Goal: Use online tool/utility: Utilize a website feature to perform a specific function

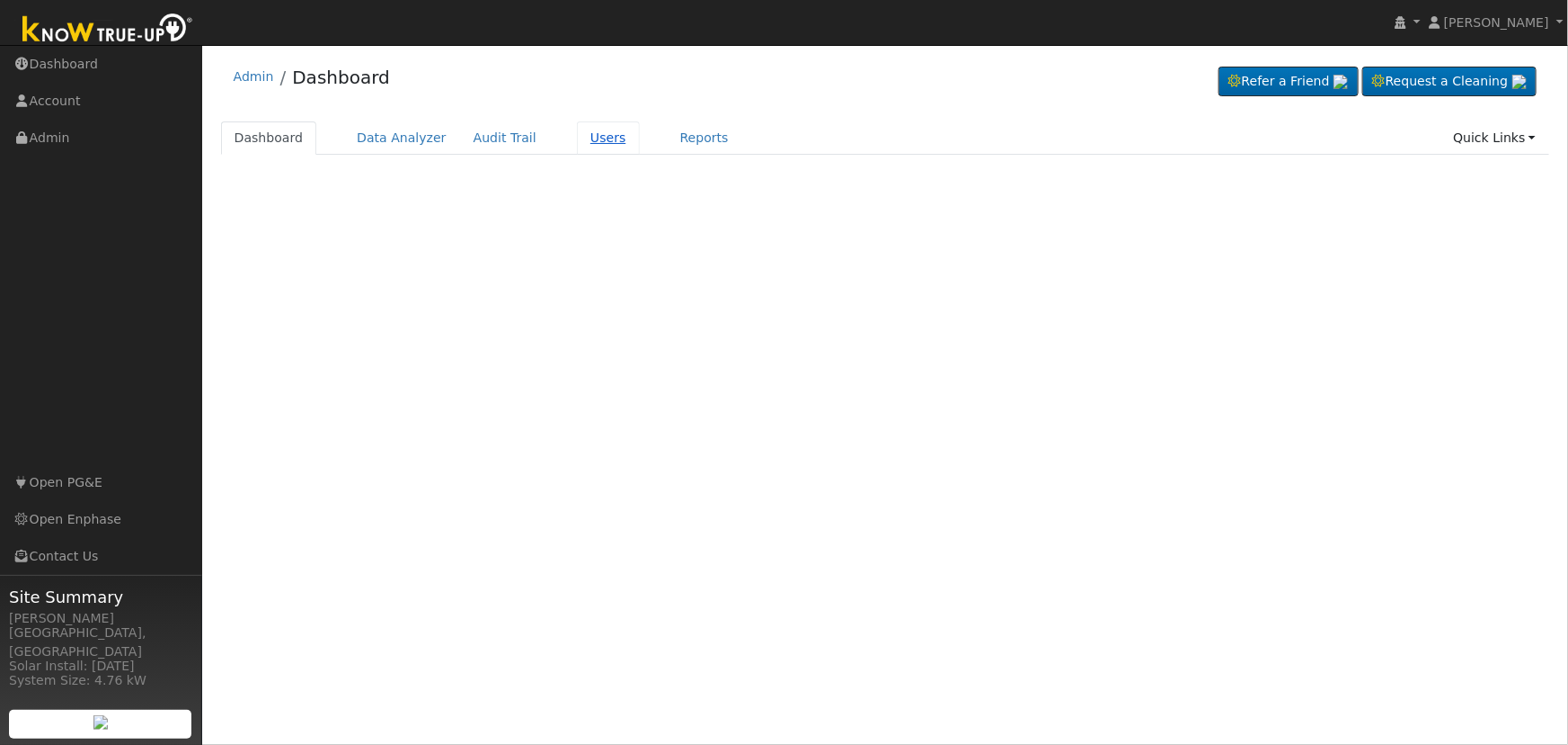
click at [593, 132] on link "Users" at bounding box center [608, 137] width 63 height 33
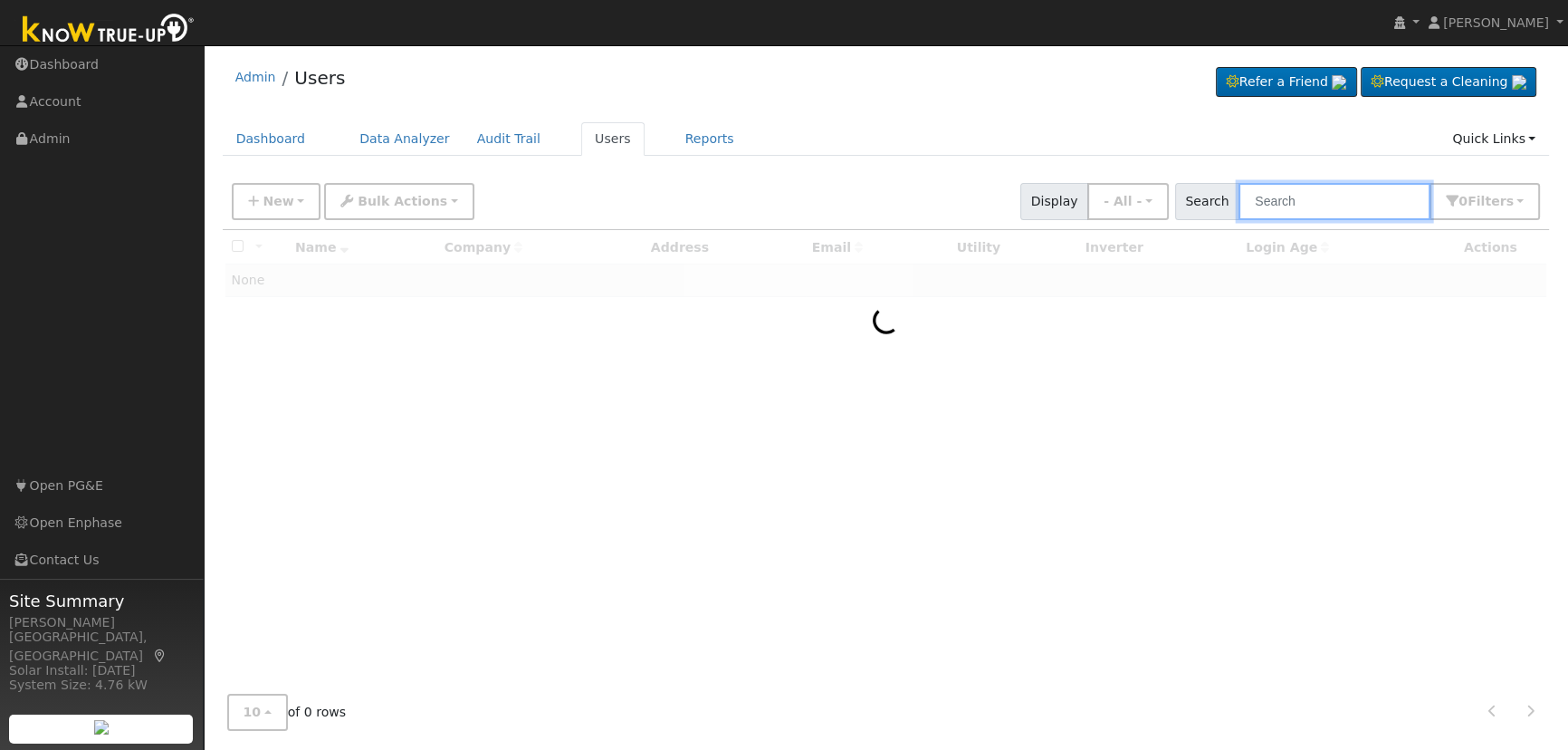
click at [1281, 209] on input "text" at bounding box center [1334, 201] width 192 height 37
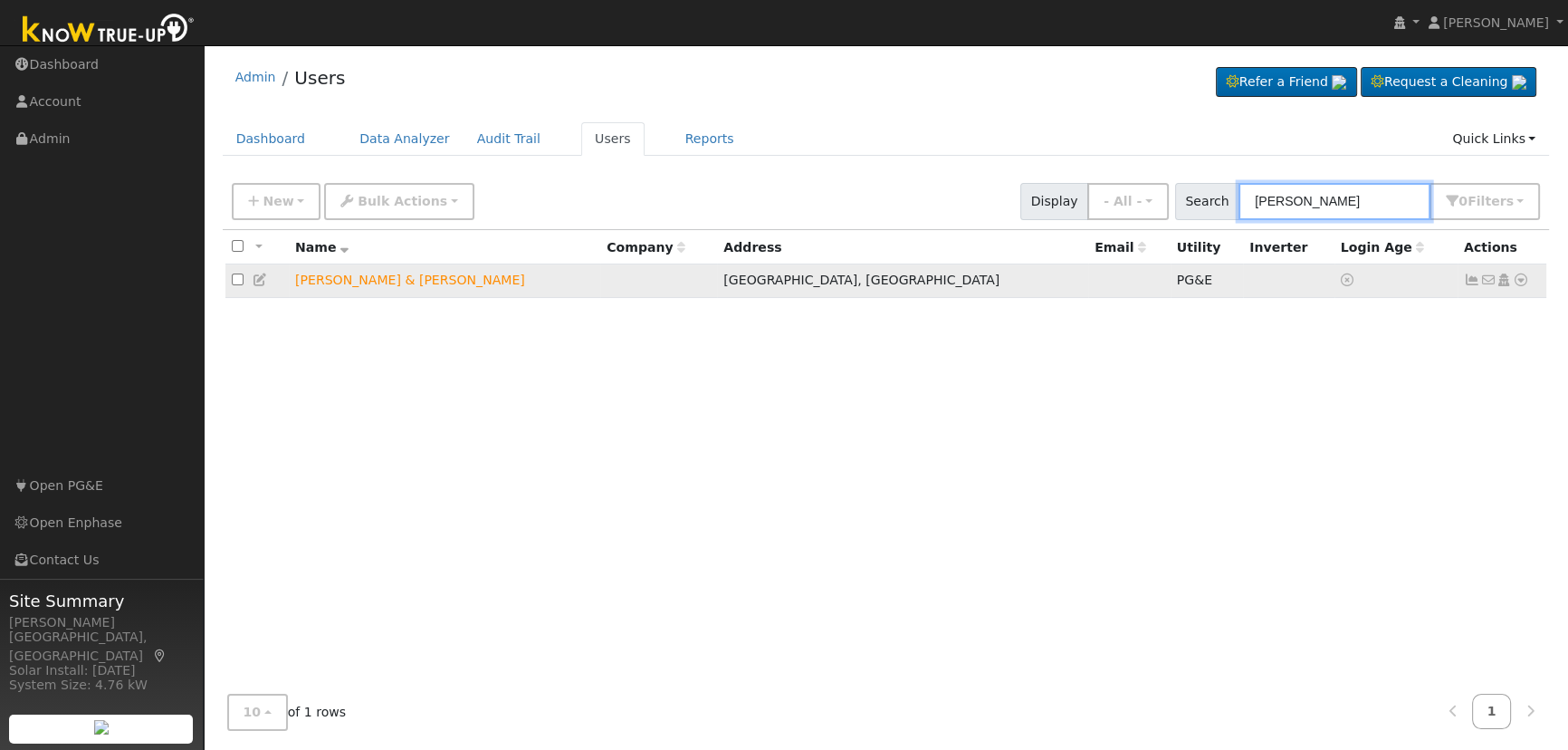
type input "shannon landsea"
click at [1519, 280] on icon at bounding box center [1521, 279] width 16 height 12
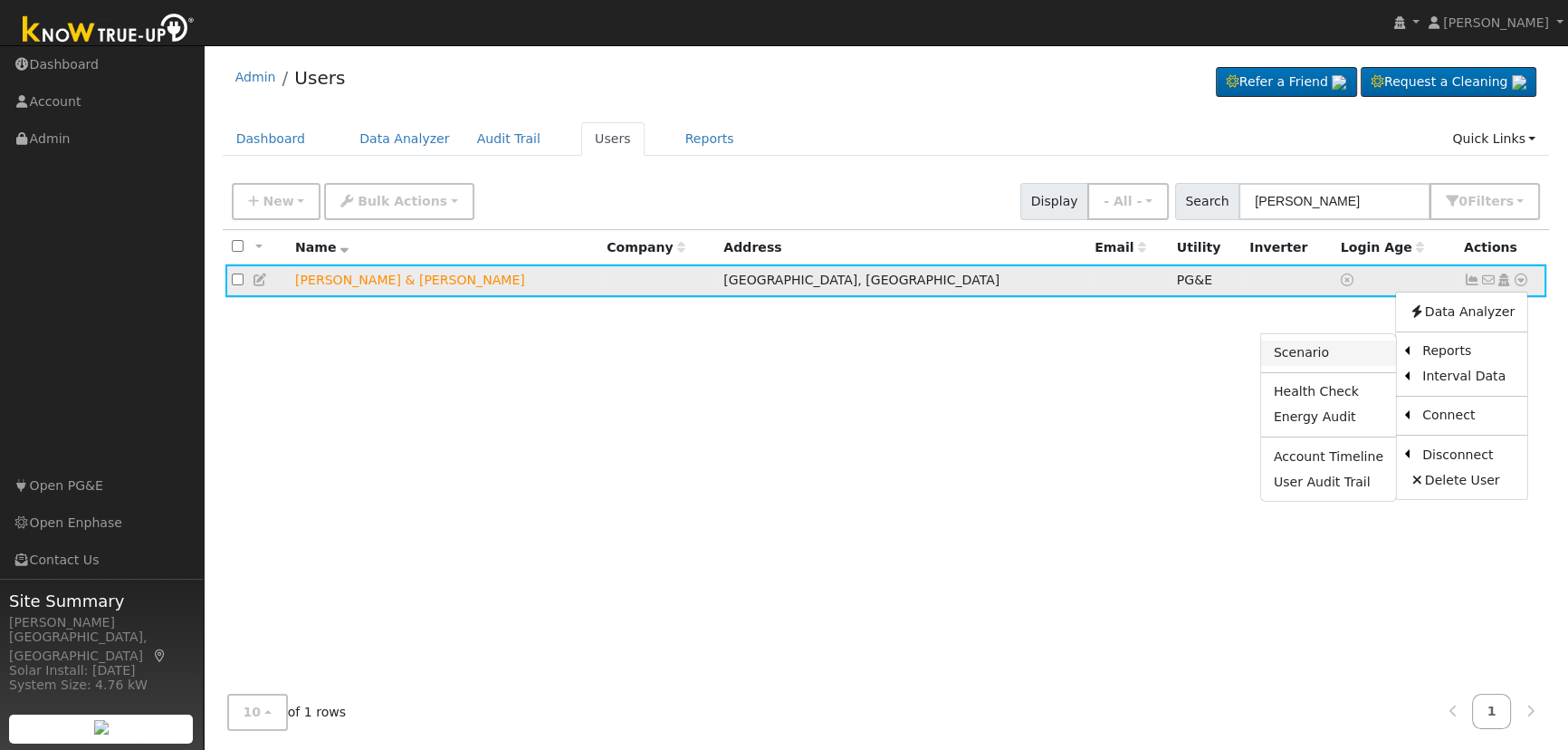
click at [1352, 349] on link "Scenario" at bounding box center [1328, 353] width 135 height 26
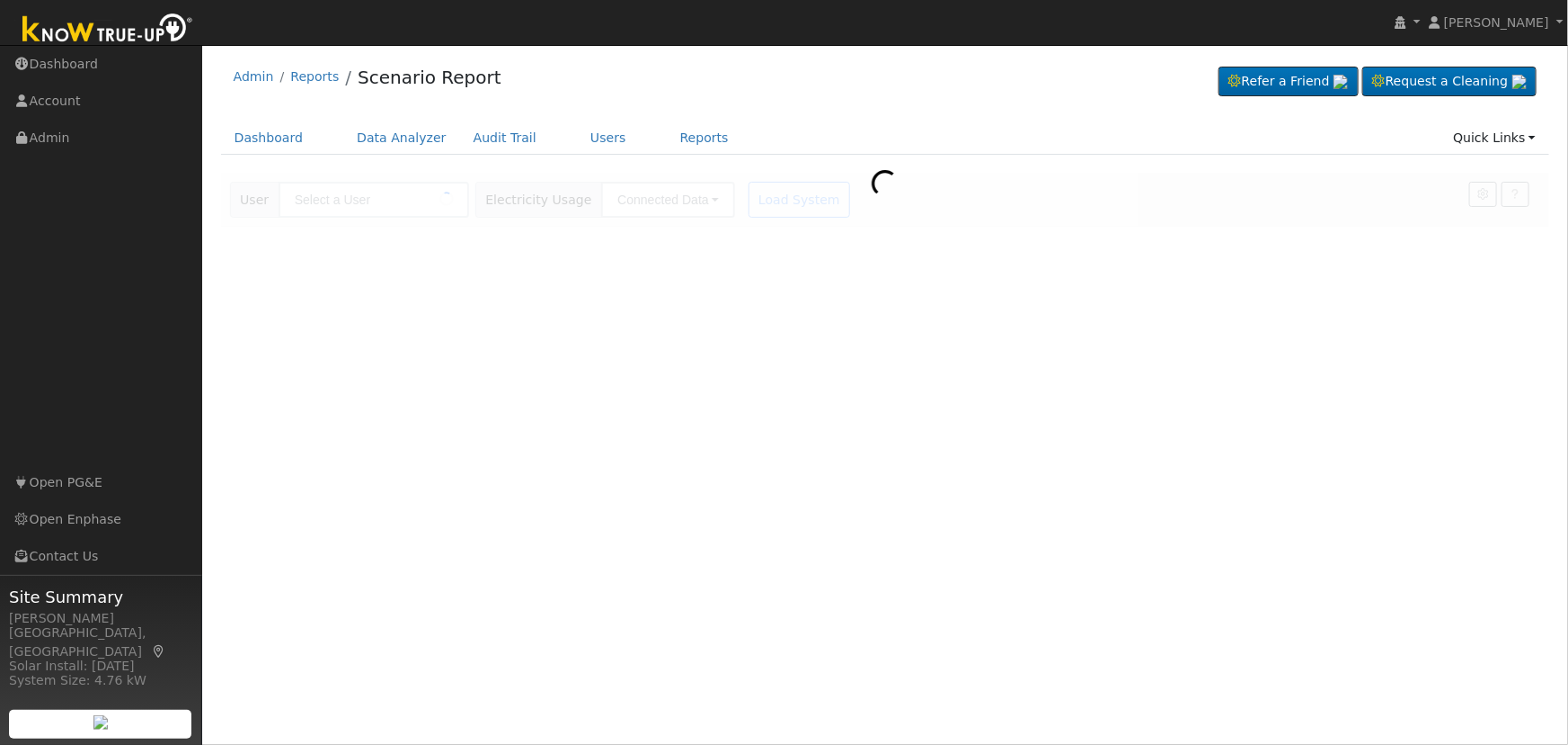
type input "[PERSON_NAME] & [PERSON_NAME]"
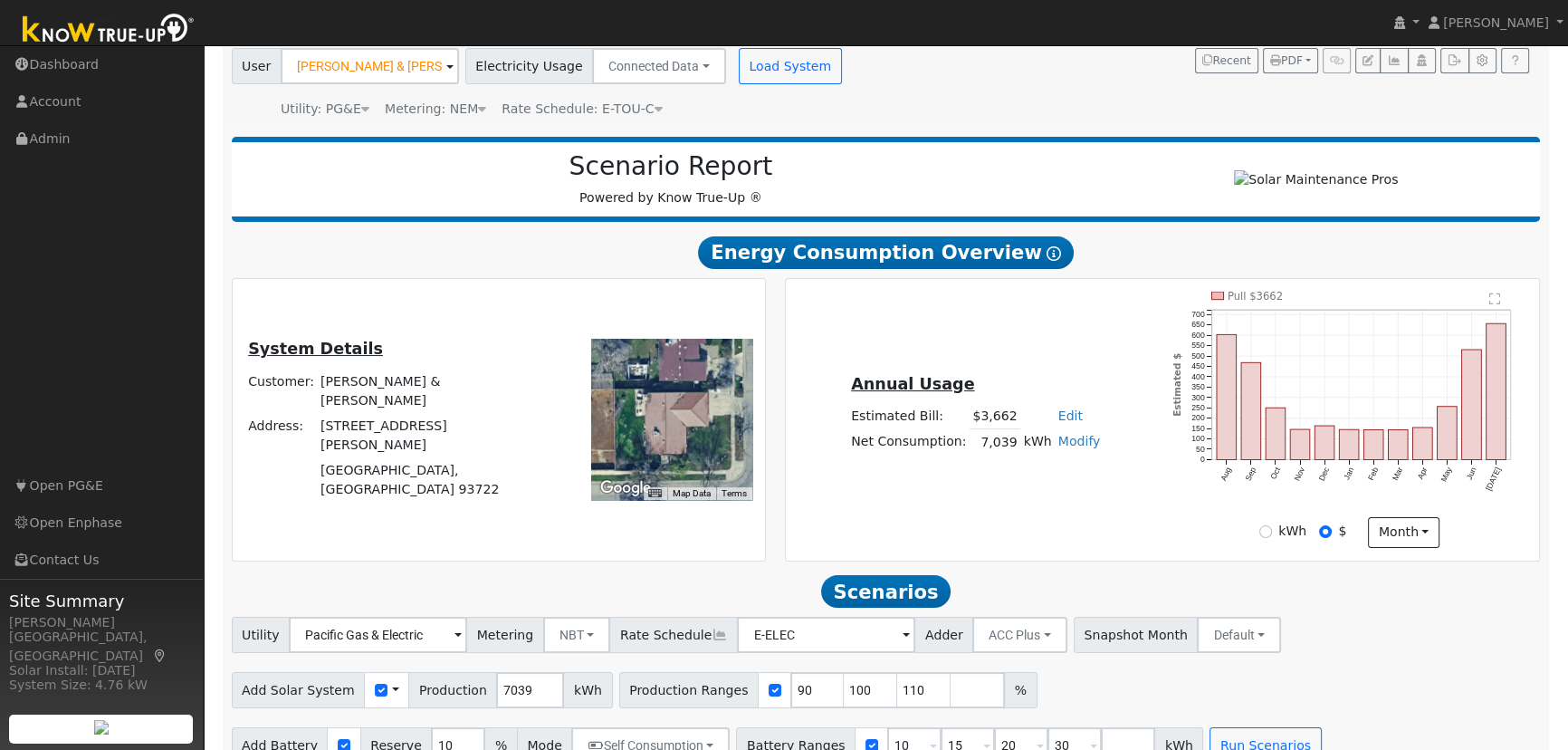
scroll to position [173, 0]
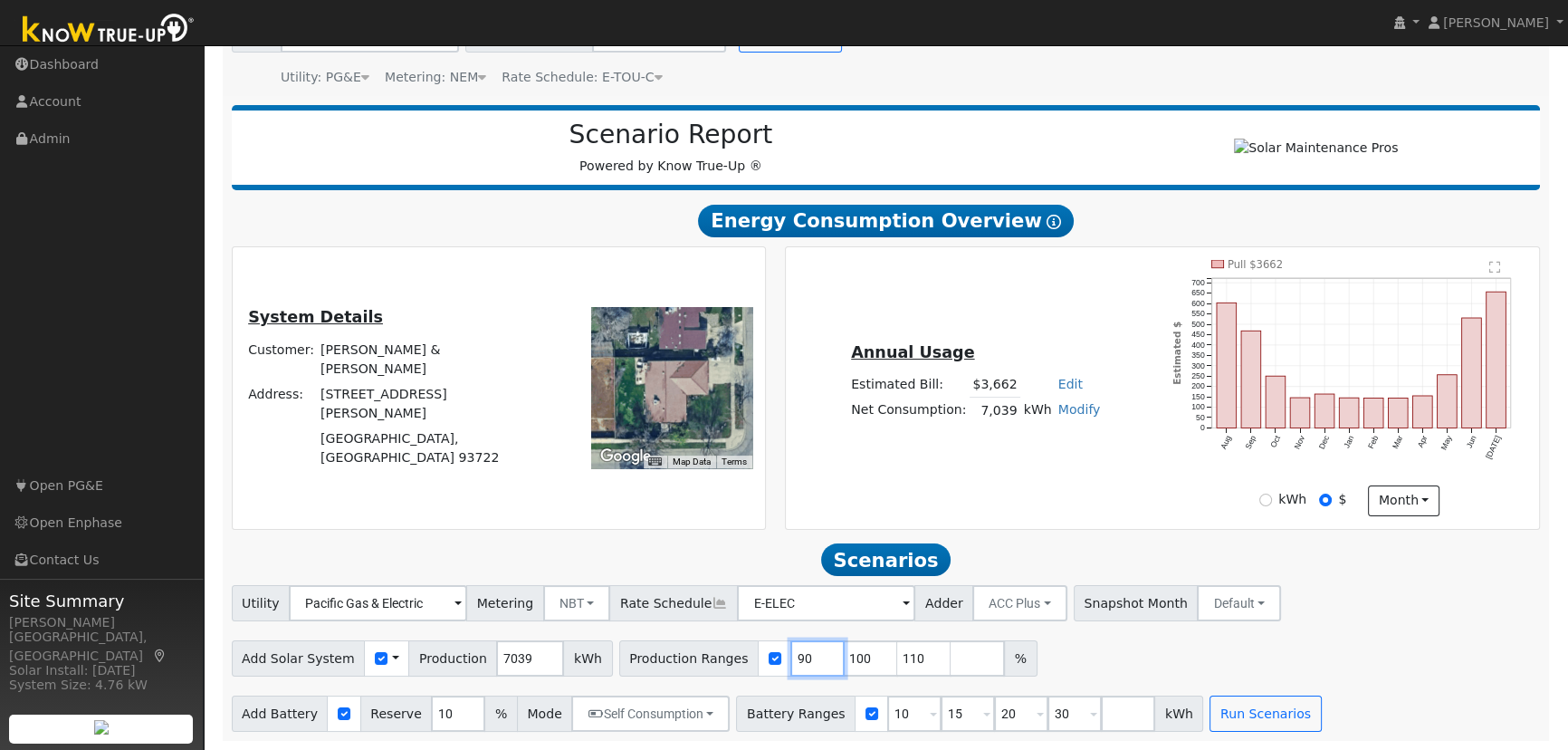
click at [791, 671] on input "90" at bounding box center [817, 658] width 54 height 36
type input "100"
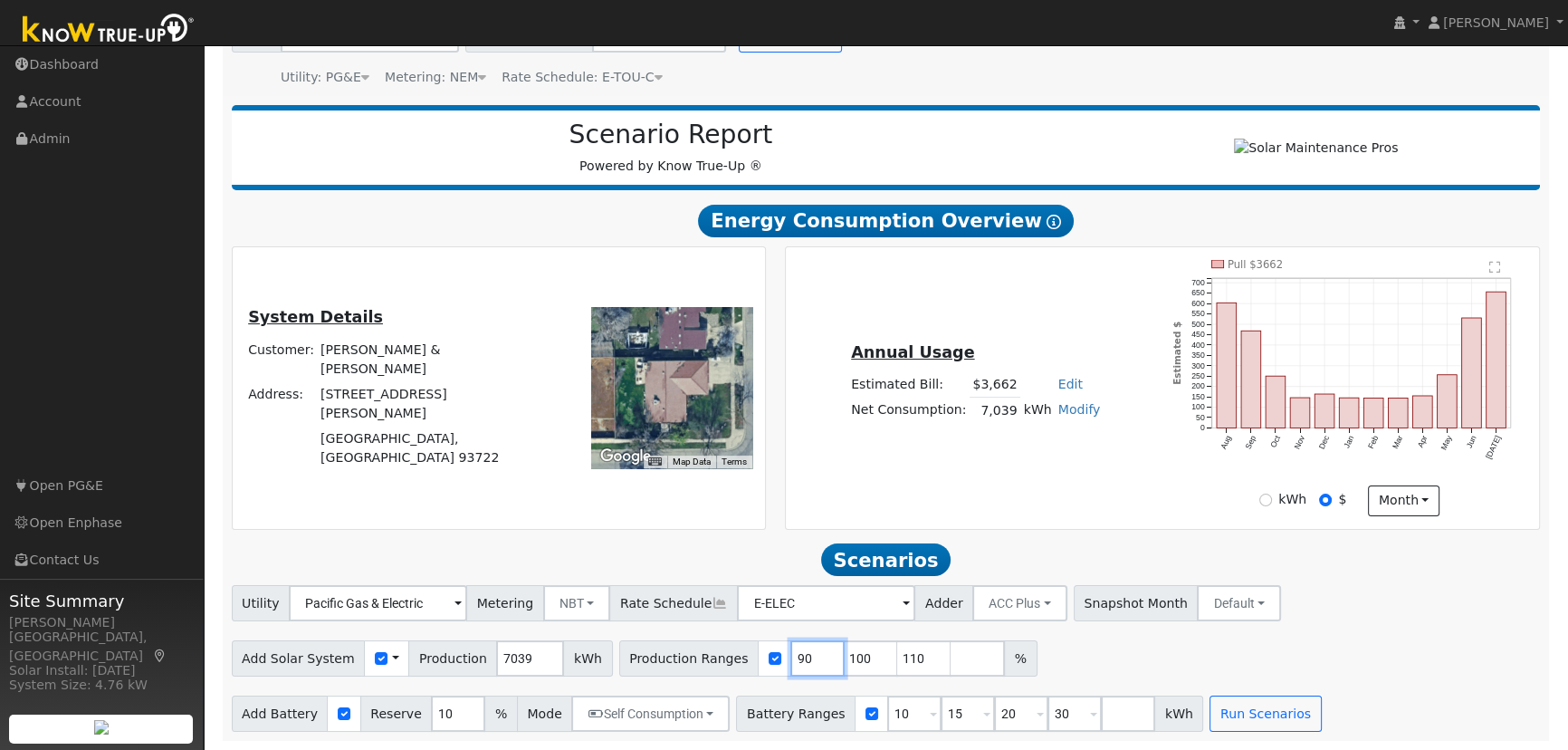
type input "110"
click at [791, 671] on input "100" at bounding box center [817, 658] width 54 height 36
type input "110"
click at [791, 671] on input "110" at bounding box center [817, 658] width 54 height 36
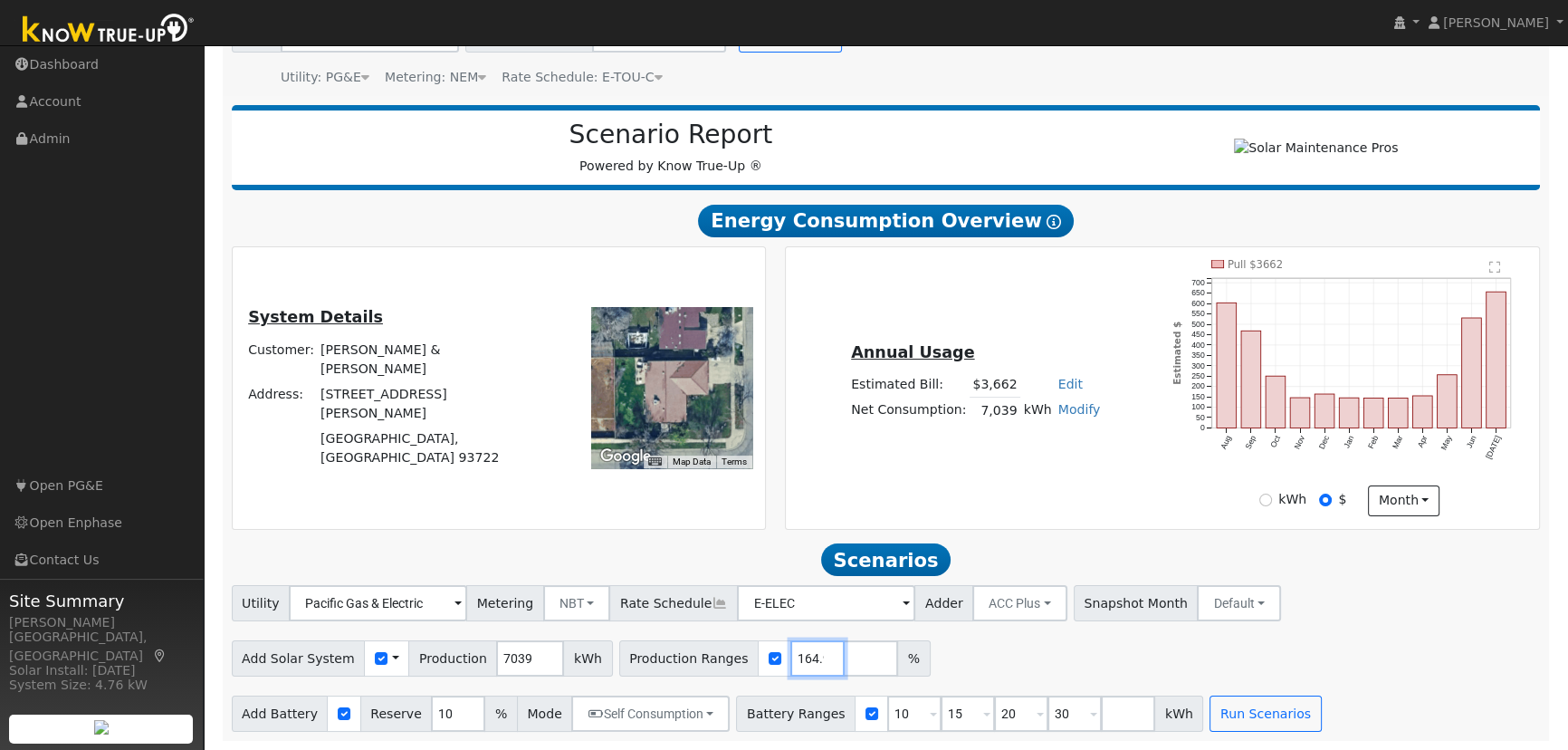
scroll to position [0, 5]
type input "164.9"
click at [1042, 672] on div "Add Solar System Use CSV Data Production 7039 kWh Production Ranges 164.9 %" at bounding box center [885, 654] width 1315 height 43
click at [887, 717] on input "10" at bounding box center [914, 713] width 54 height 36
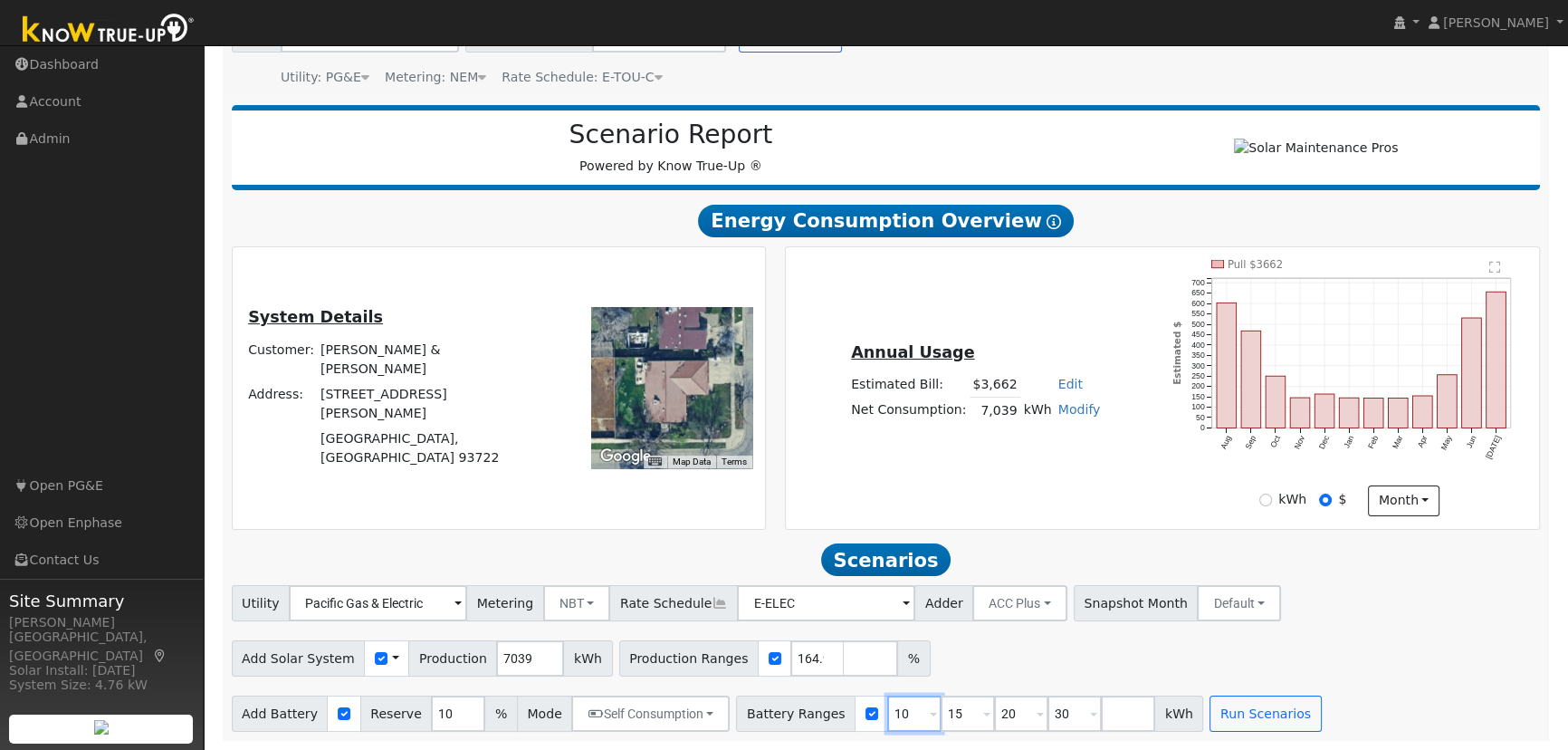
click at [887, 717] on input "10" at bounding box center [914, 713] width 54 height 36
type input "15"
type input "20"
type input "30"
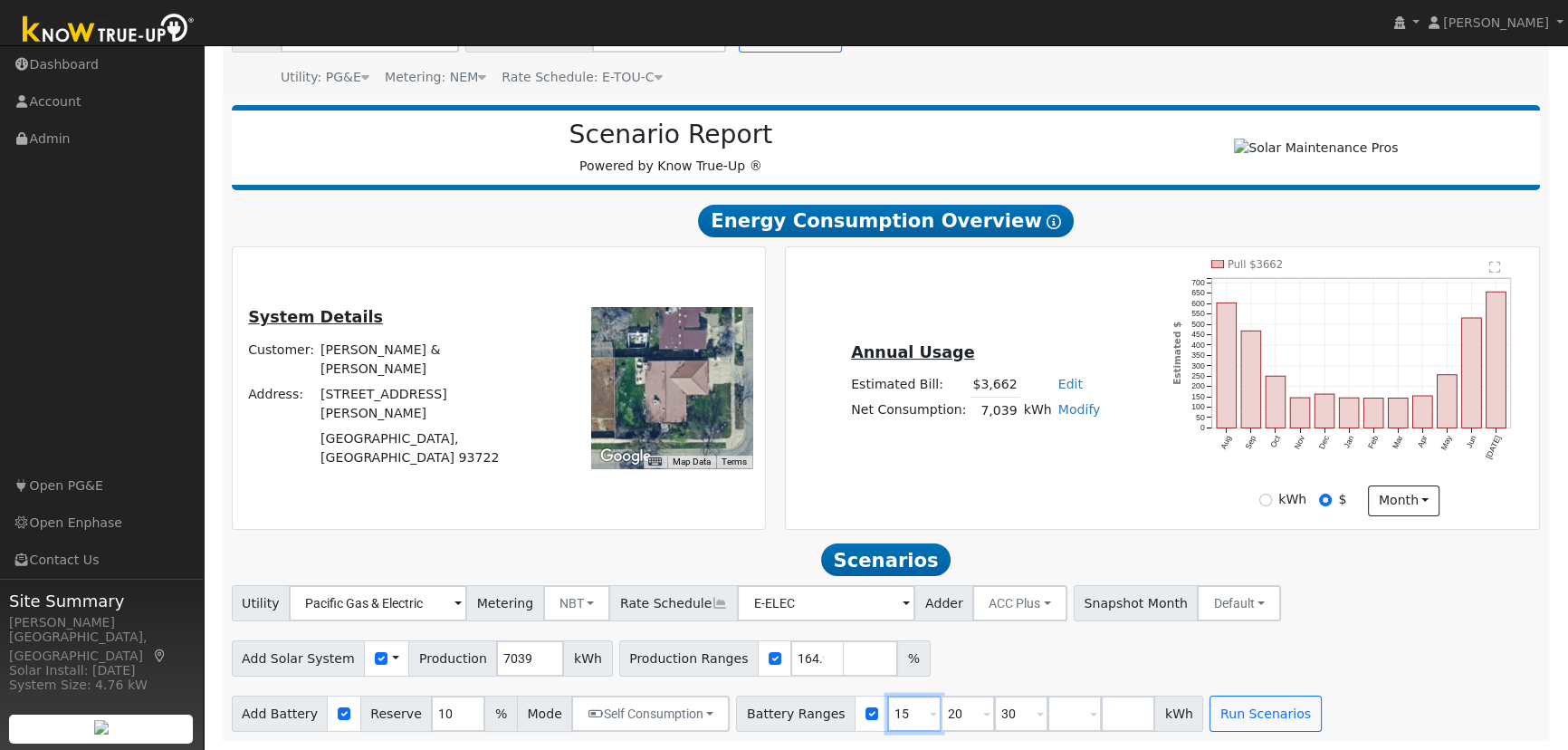
type input "20"
type input "30"
click at [887, 717] on input "20" at bounding box center [914, 713] width 54 height 36
type input "30"
click at [887, 717] on input "30" at bounding box center [914, 713] width 54 height 36
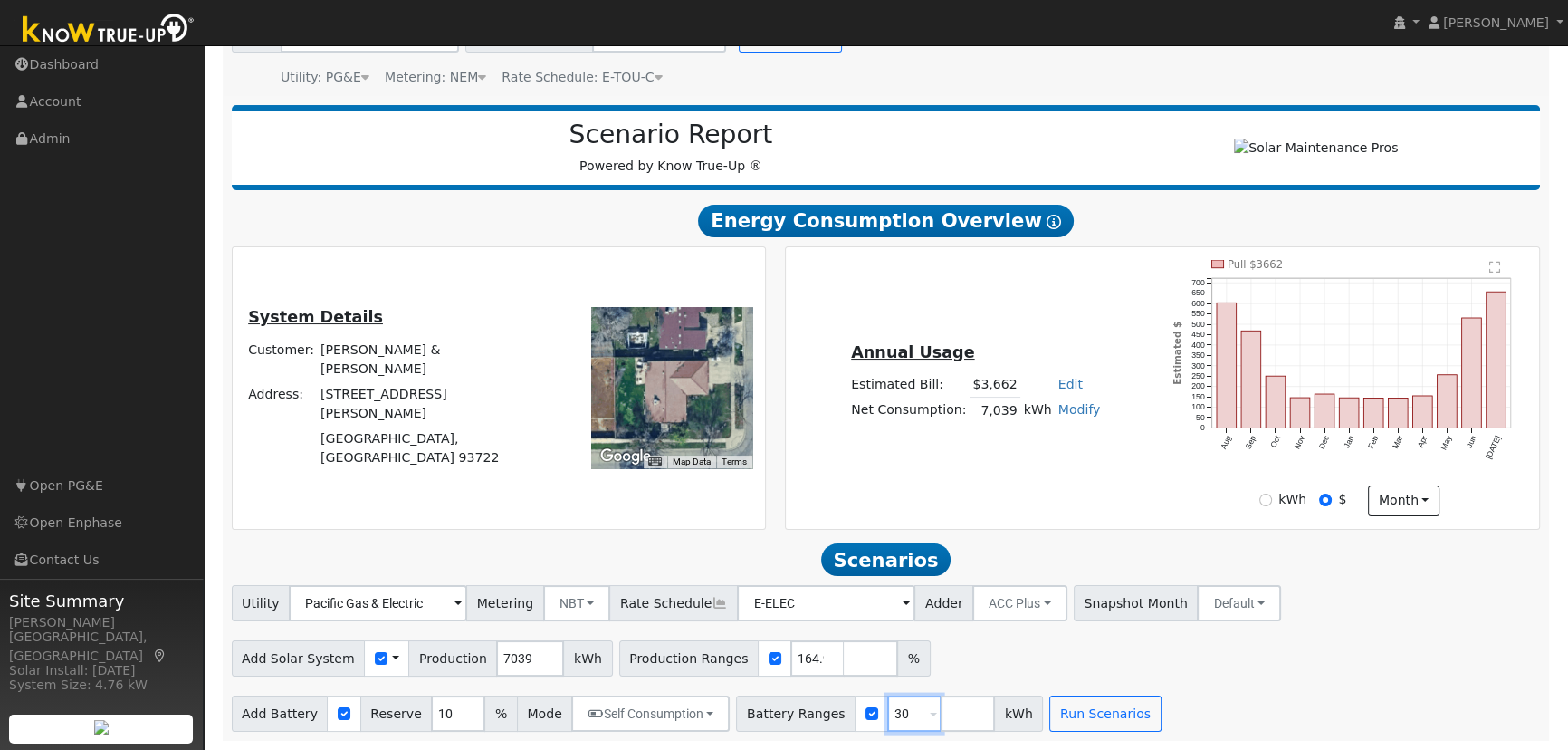
click at [887, 717] on input "30" at bounding box center [914, 713] width 54 height 36
type input "27"
click at [431, 718] on input "10" at bounding box center [458, 713] width 54 height 36
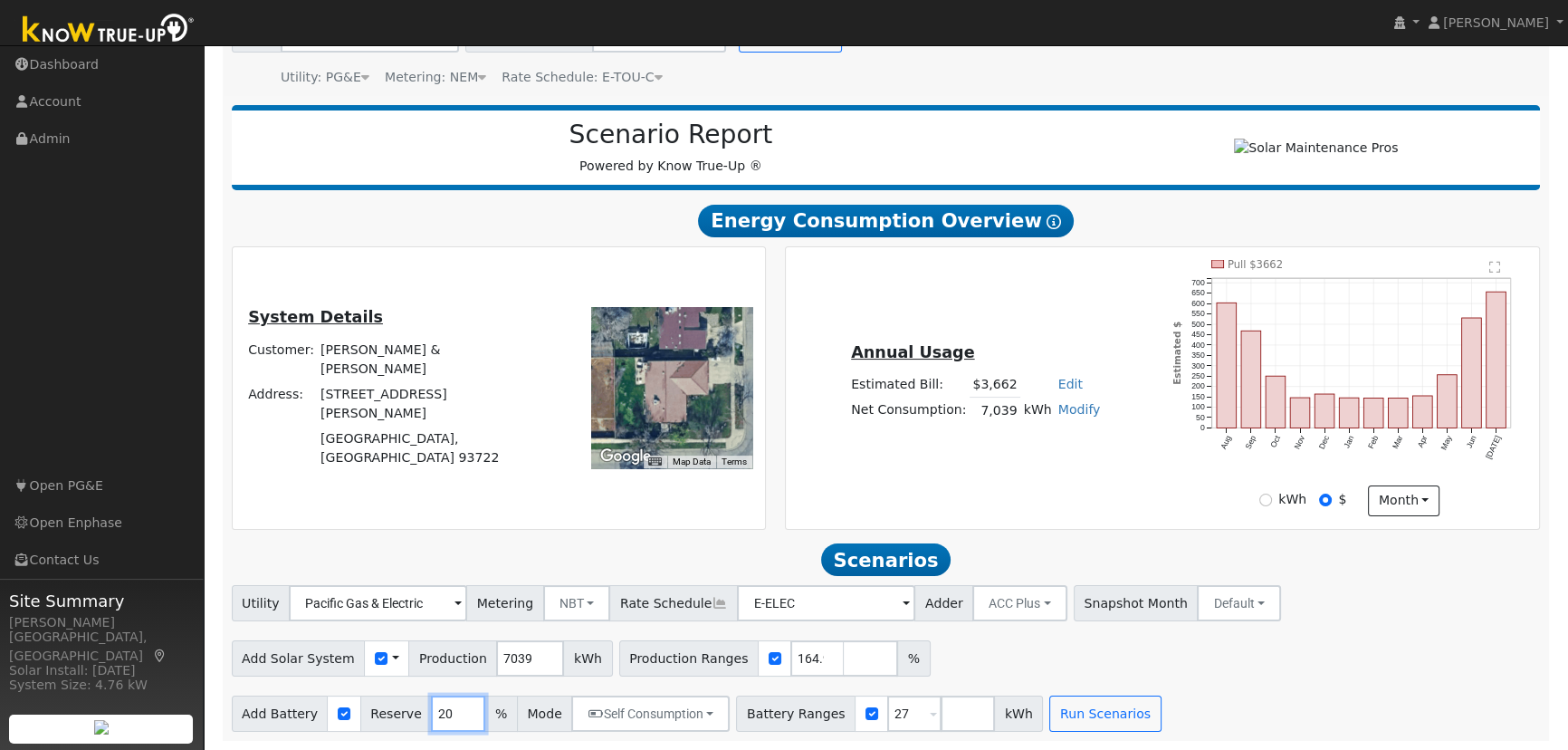
type input "20"
click at [1268, 689] on div "Add Battery Reserve 20 % Mode Self Consumption Self Consumption Peak Savings AC…" at bounding box center [885, 709] width 1315 height 43
click at [1068, 718] on button "Run Scenarios" at bounding box center [1105, 713] width 112 height 36
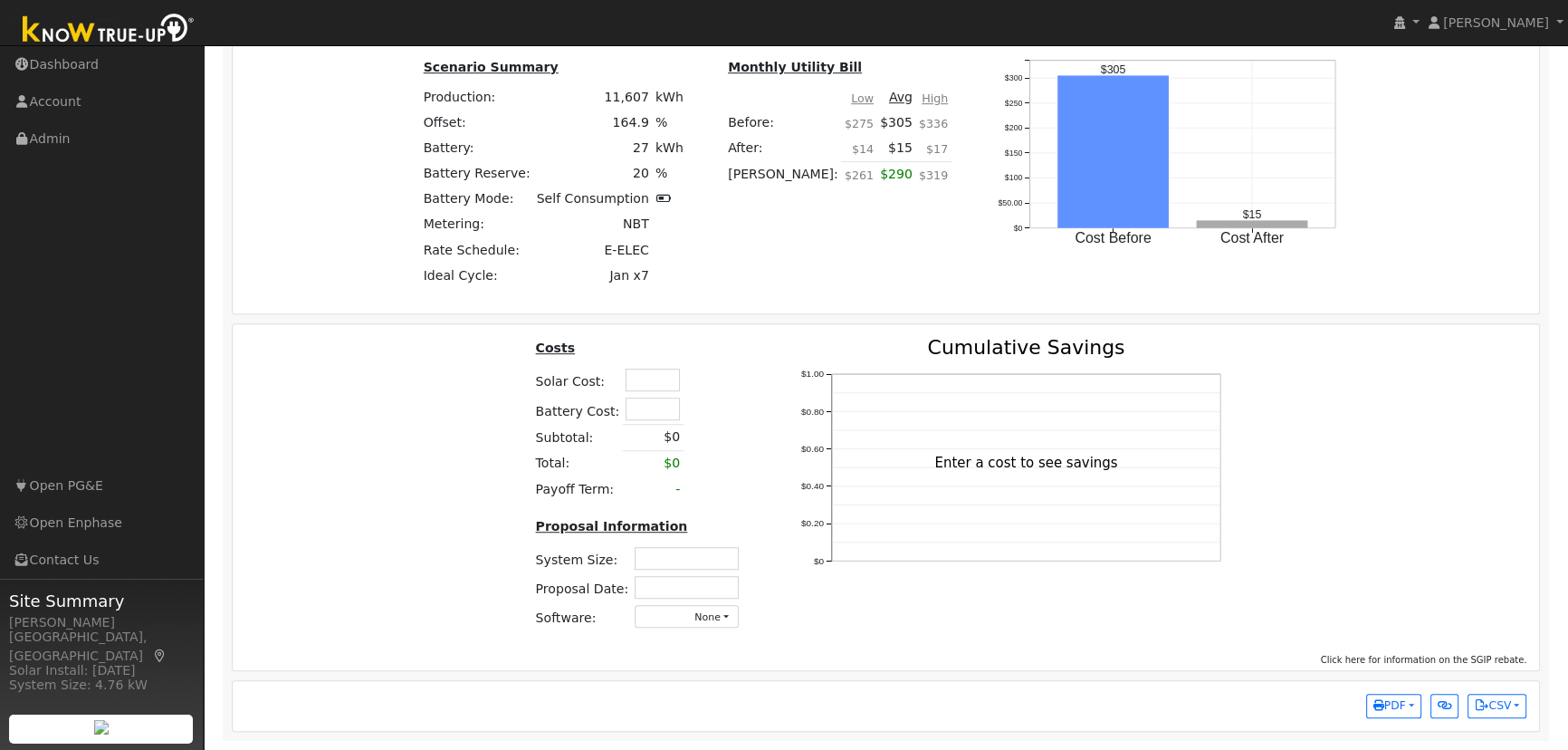
scroll to position [1402, 0]
click at [645, 380] on input "text" at bounding box center [652, 380] width 54 height 23
type input "$49,377"
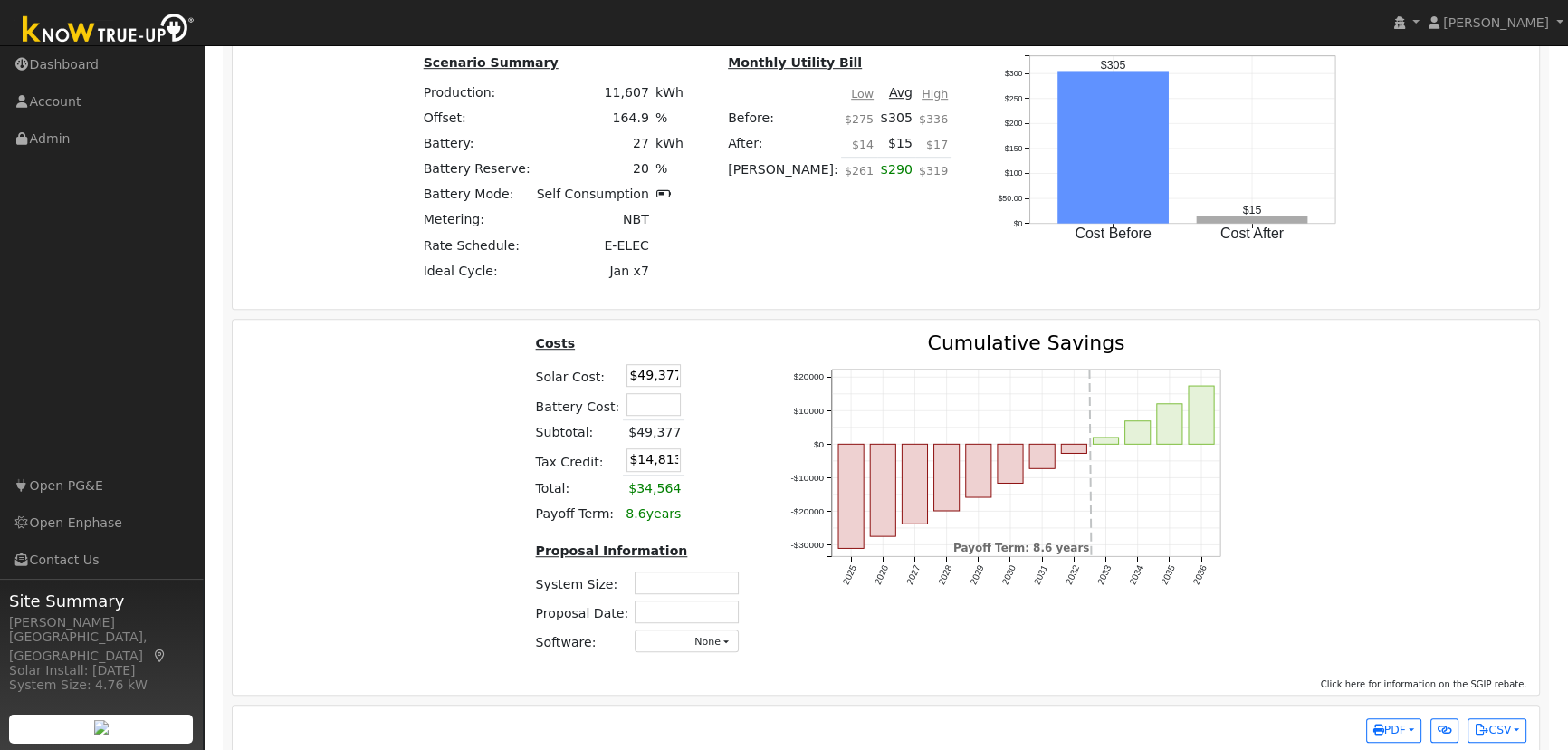
click at [379, 419] on div "Costs Solar Cost: $49,377 Battery Cost: Subtotal: $49,377 Tax Credit: $14,813 T…" at bounding box center [886, 500] width 1320 height 335
click at [692, 583] on input "text" at bounding box center [687, 583] width 104 height 23
type input "8.17"
click at [671, 611] on input "text" at bounding box center [687, 612] width 104 height 23
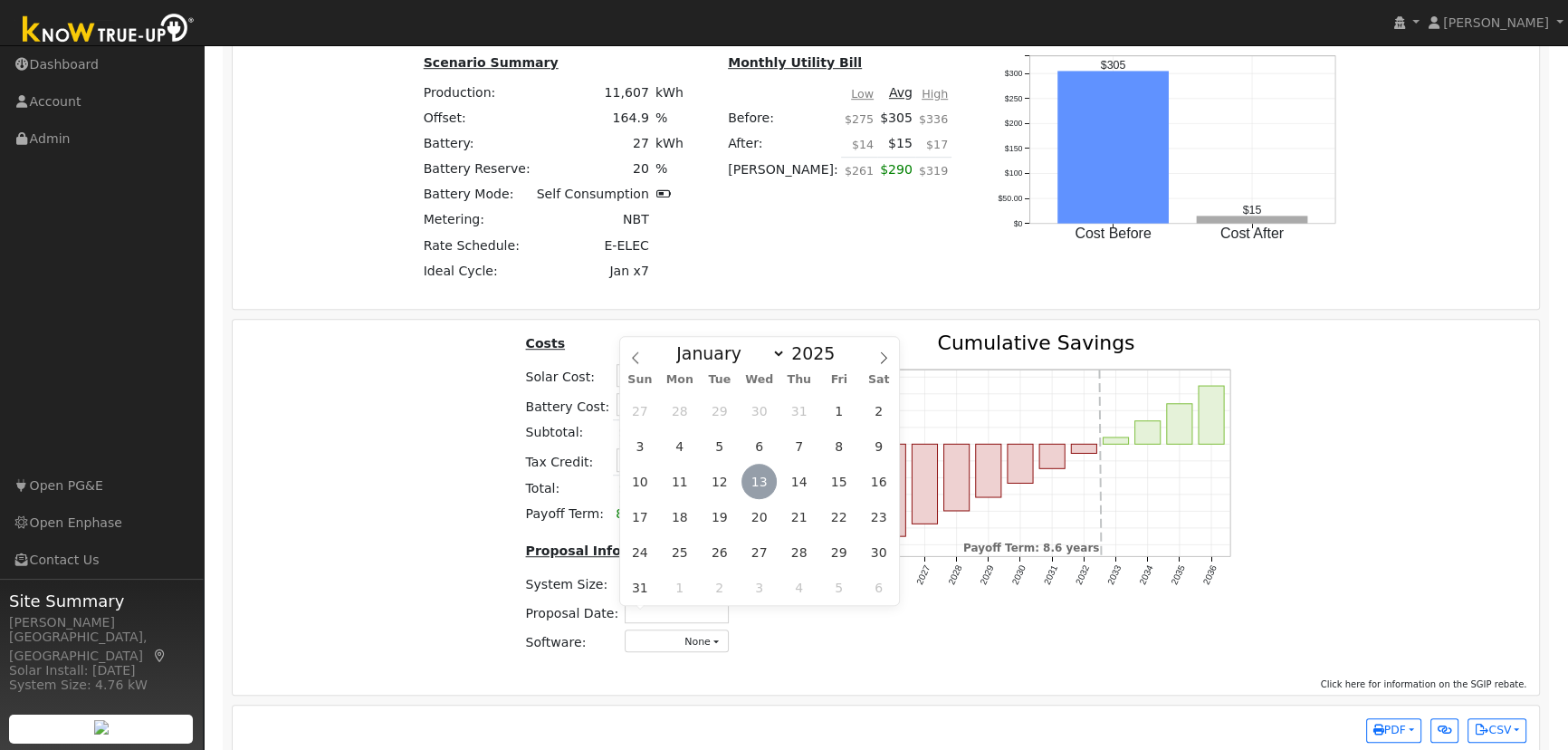
click at [759, 472] on span "13" at bounding box center [758, 480] width 35 height 35
type input "[DATE]"
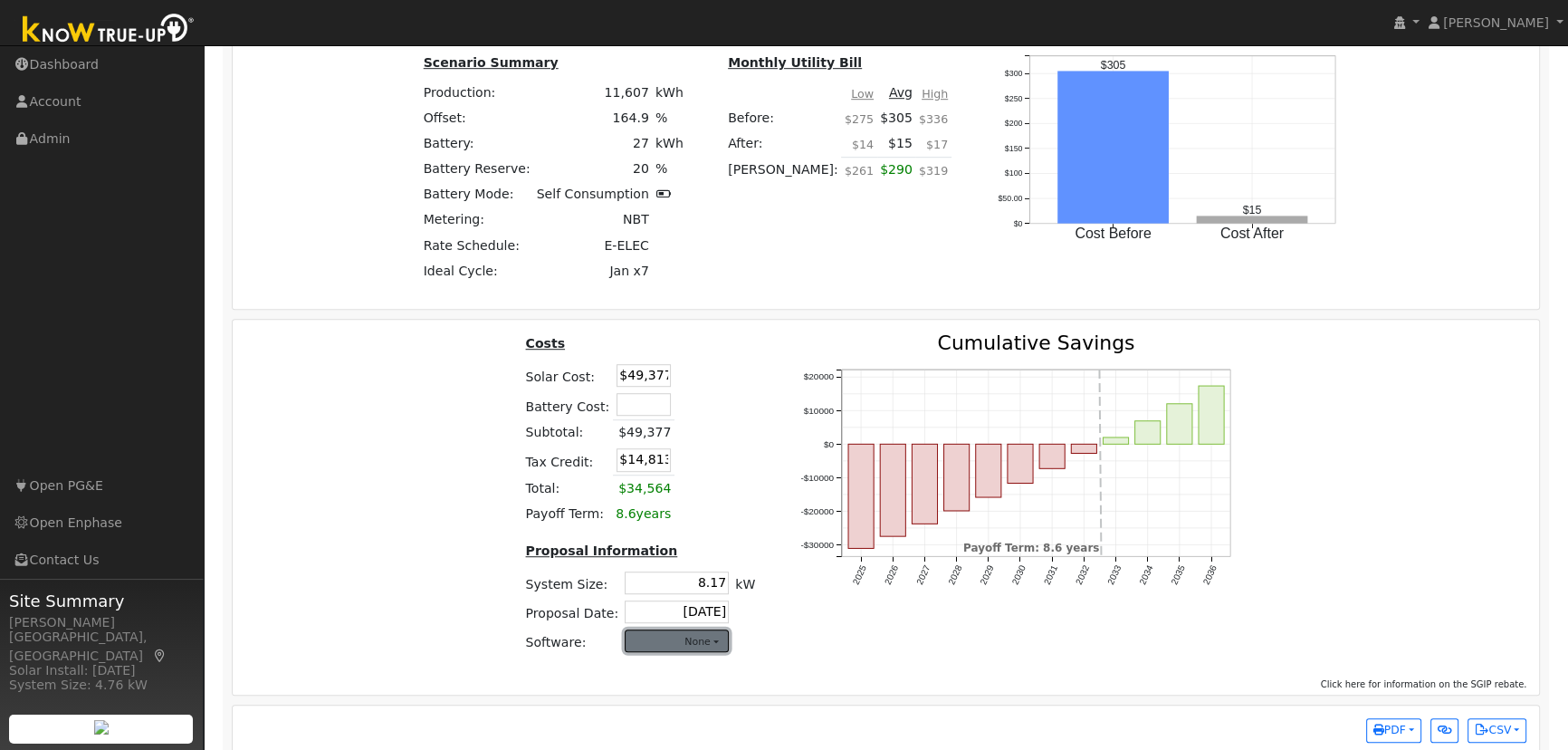
click at [667, 639] on button "None" at bounding box center [676, 640] width 104 height 23
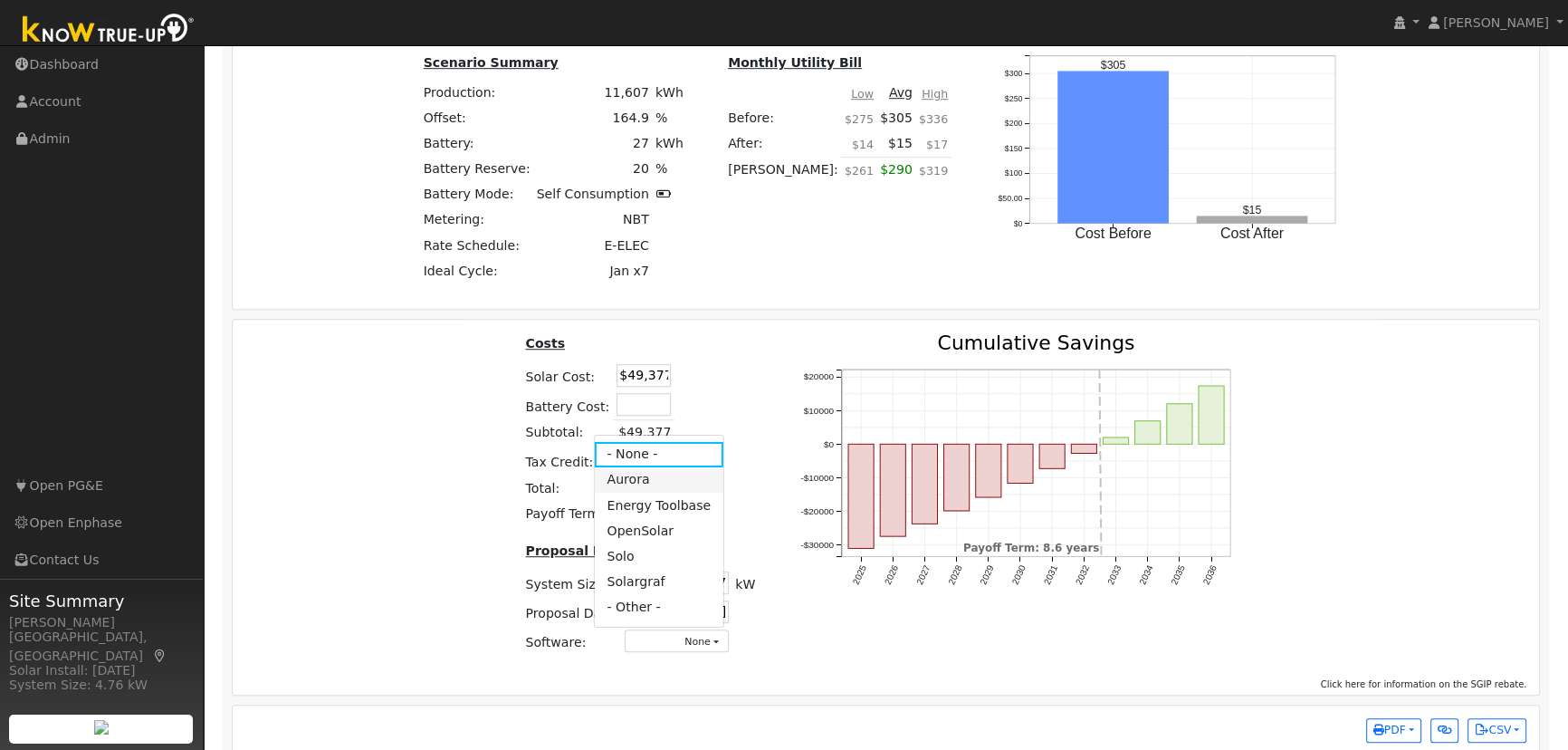
click at [643, 484] on link "Aurora" at bounding box center [658, 480] width 130 height 26
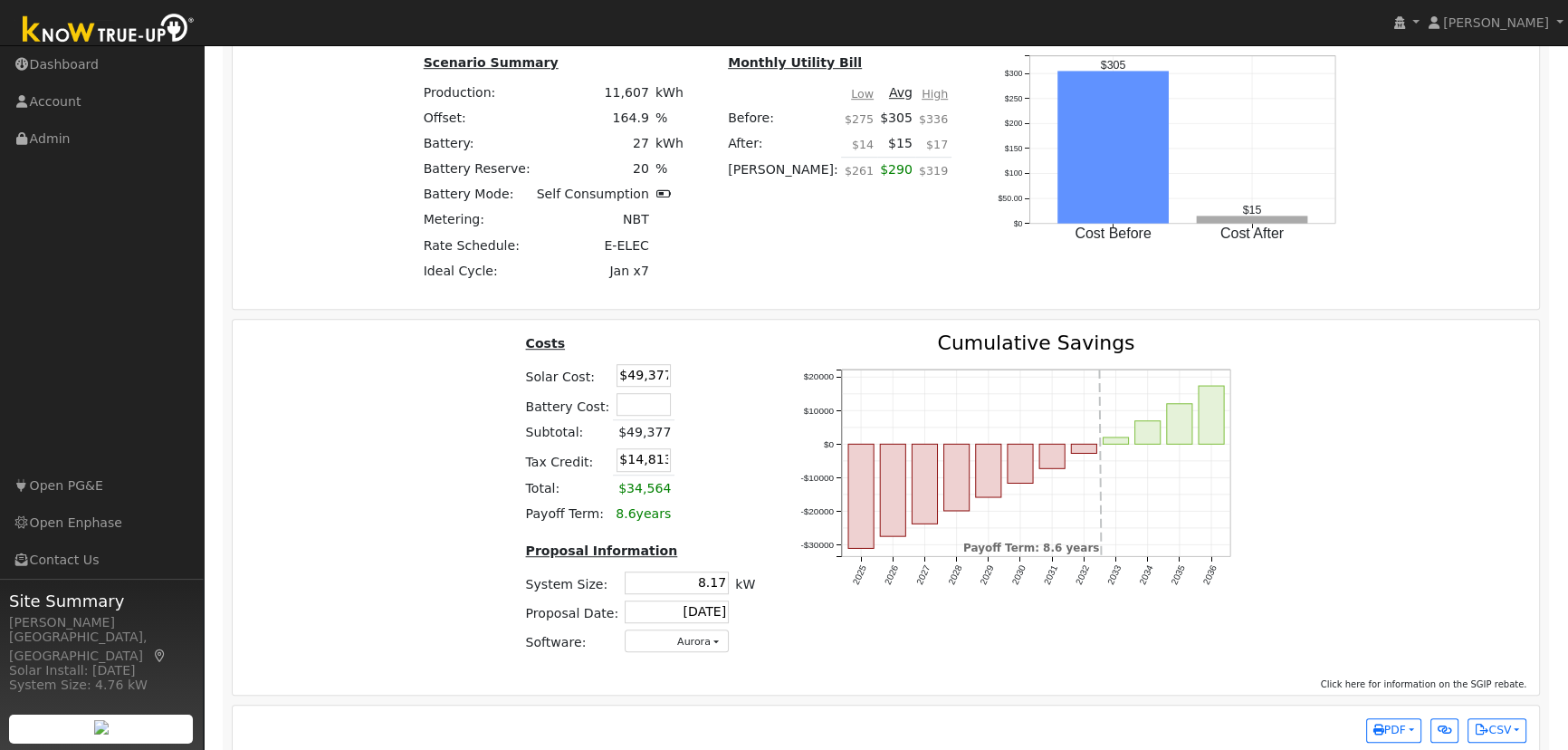
click at [1365, 492] on div "Costs Solar Cost: $49,377 Battery Cost: Subtotal: $49,377 Tax Credit: $14,813 T…" at bounding box center [886, 500] width 1320 height 335
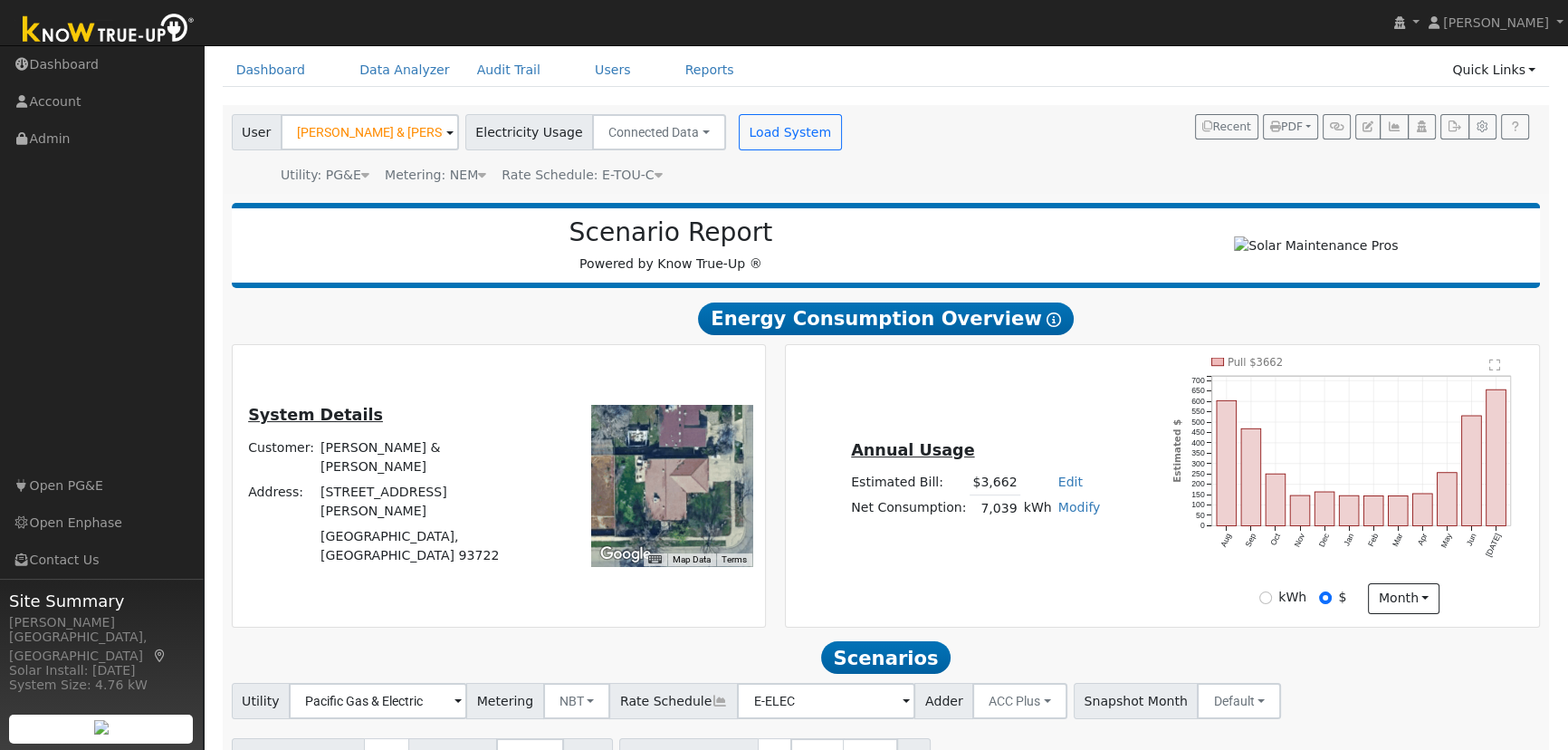
scroll to position [0, 0]
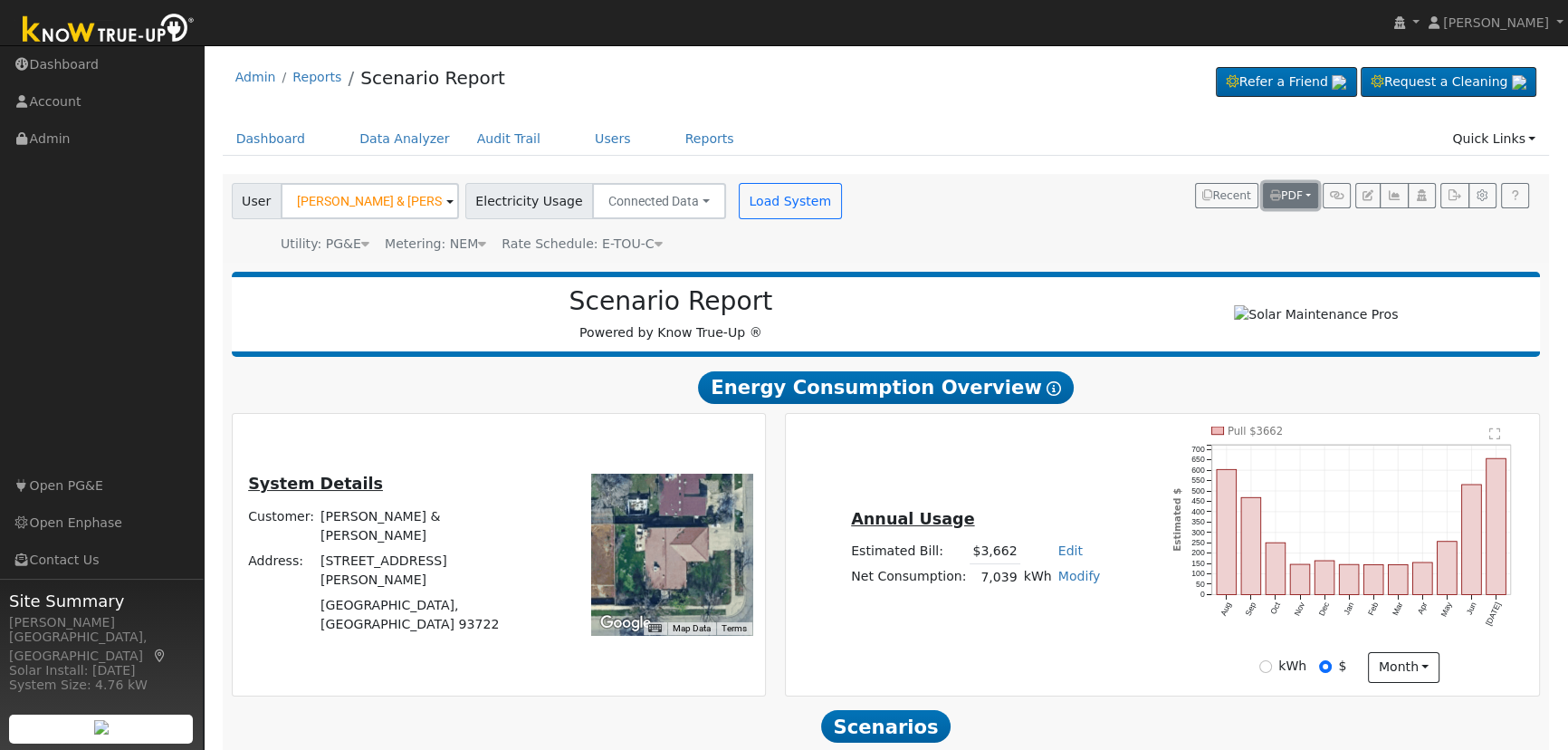
click at [1297, 183] on button "PDF" at bounding box center [1290, 195] width 55 height 26
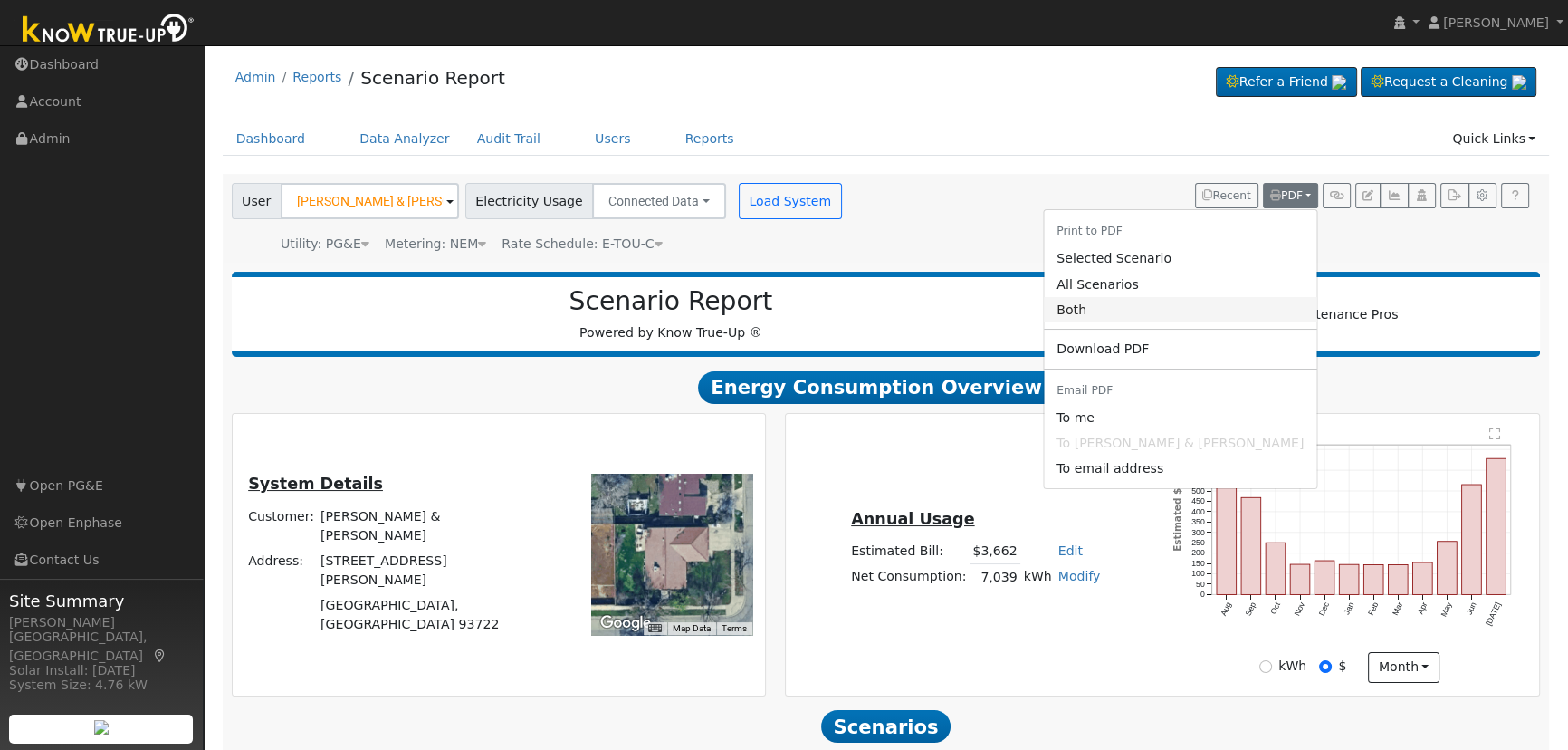
click at [1183, 310] on link "Both" at bounding box center [1180, 309] width 272 height 26
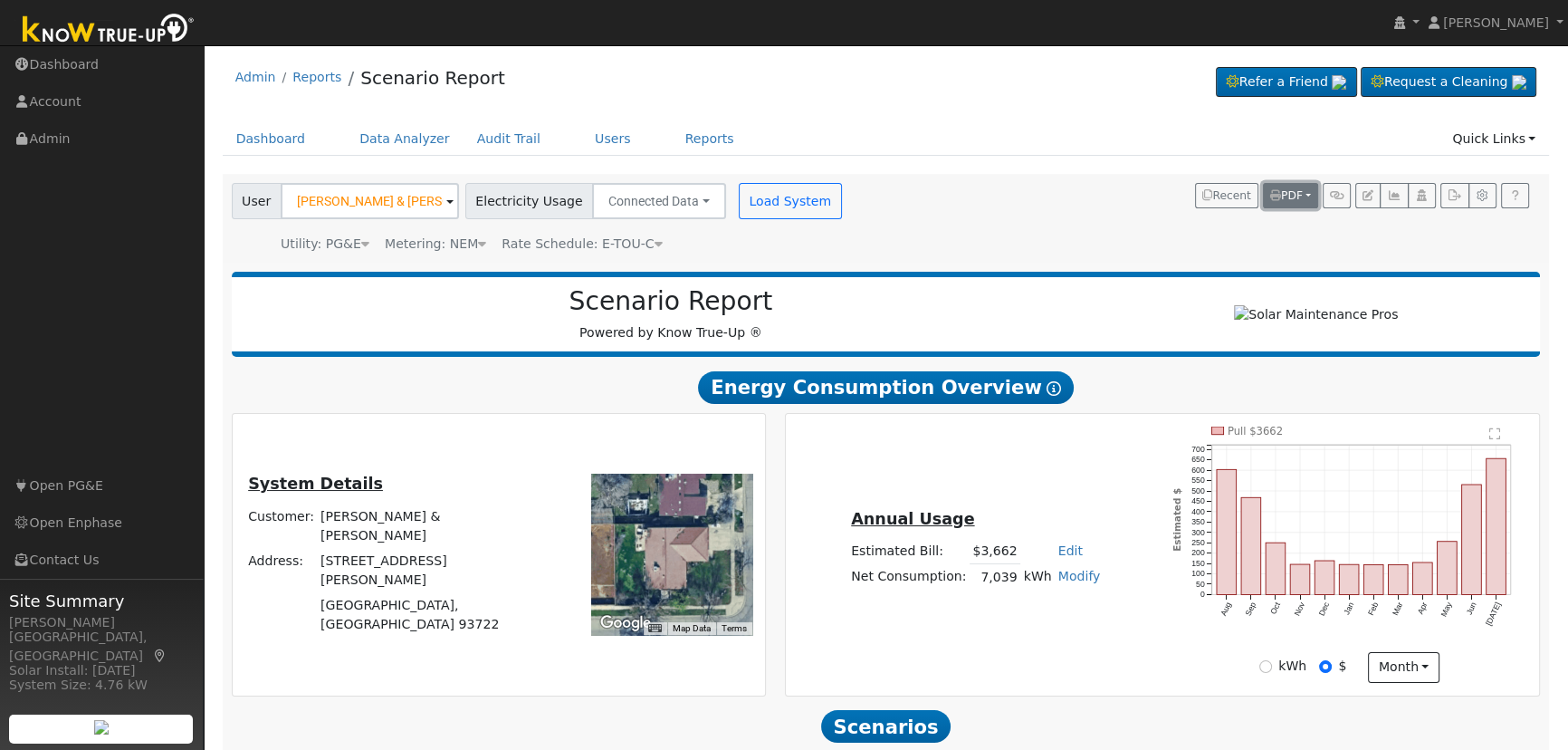
click at [1303, 198] on button "PDF" at bounding box center [1290, 195] width 55 height 26
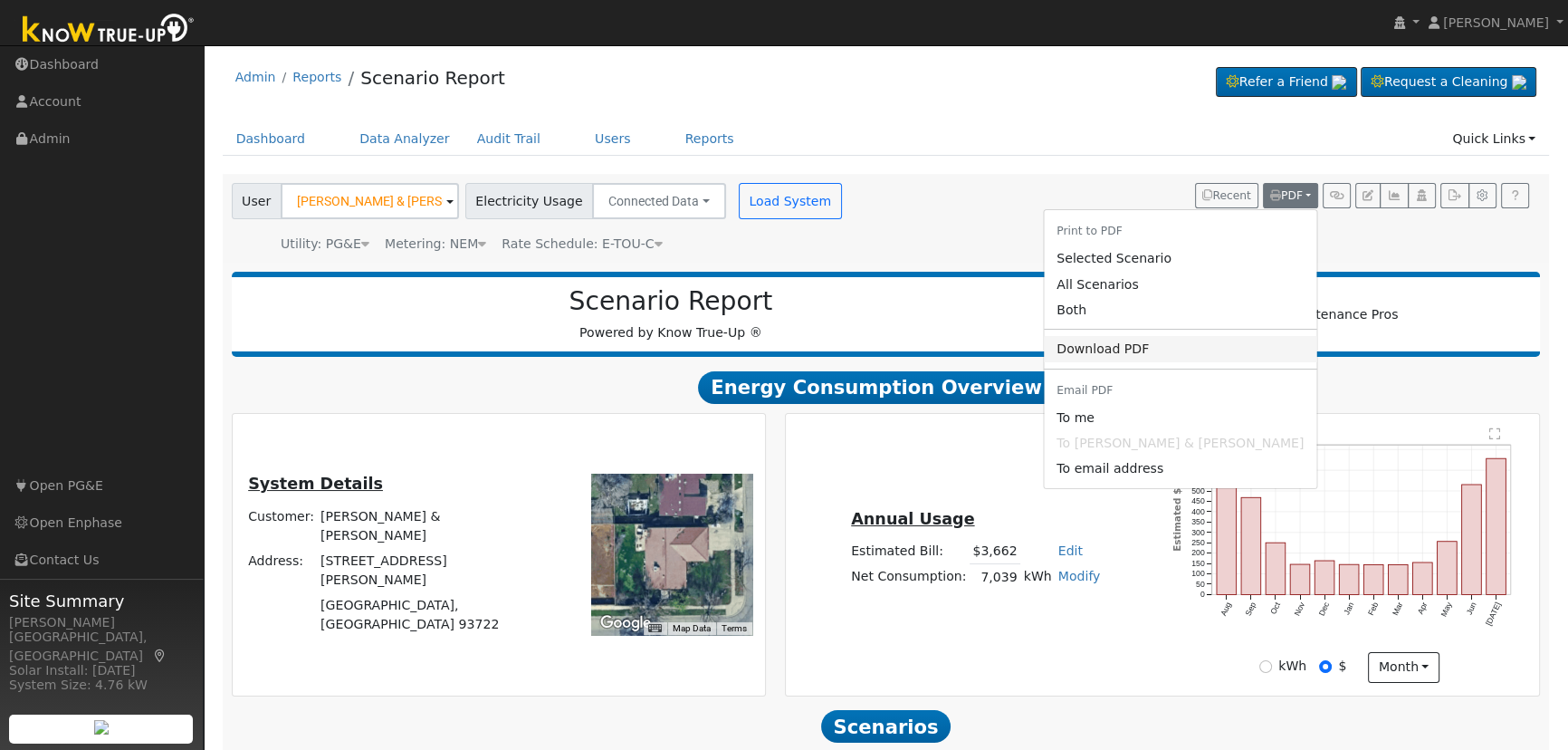
click at [1170, 347] on link "Download PDF" at bounding box center [1180, 348] width 272 height 26
